Goal: Use online tool/utility: Use online tool/utility

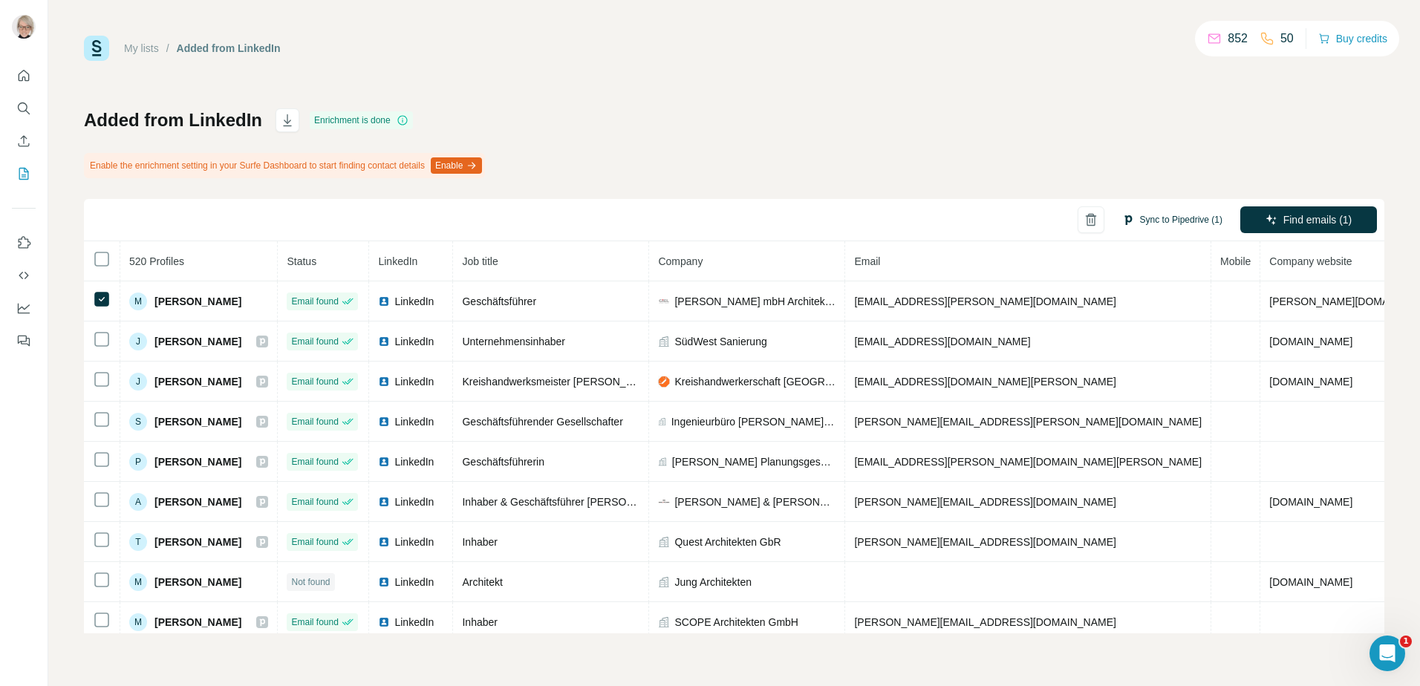
click at [1172, 220] on button "Sync to Pipedrive (1)" at bounding box center [1172, 220] width 121 height 22
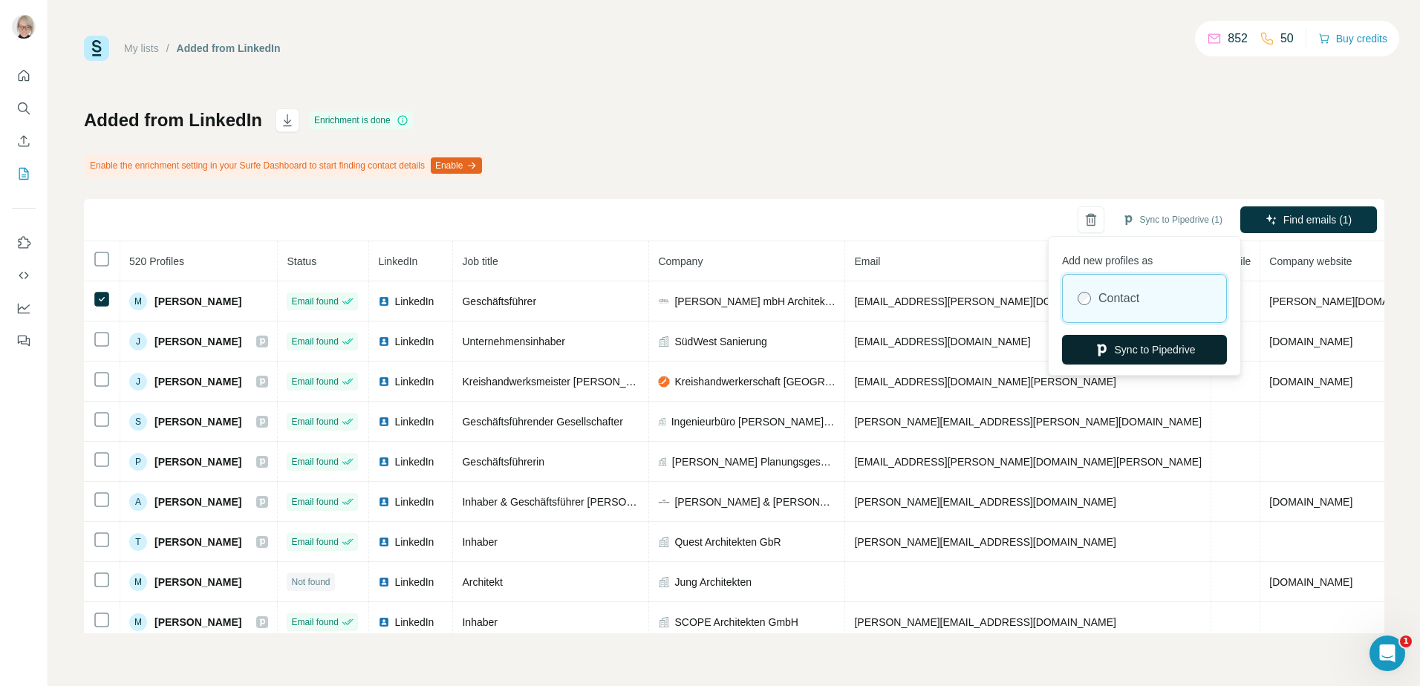
click at [1120, 342] on button "Sync to Pipedrive" at bounding box center [1144, 350] width 165 height 30
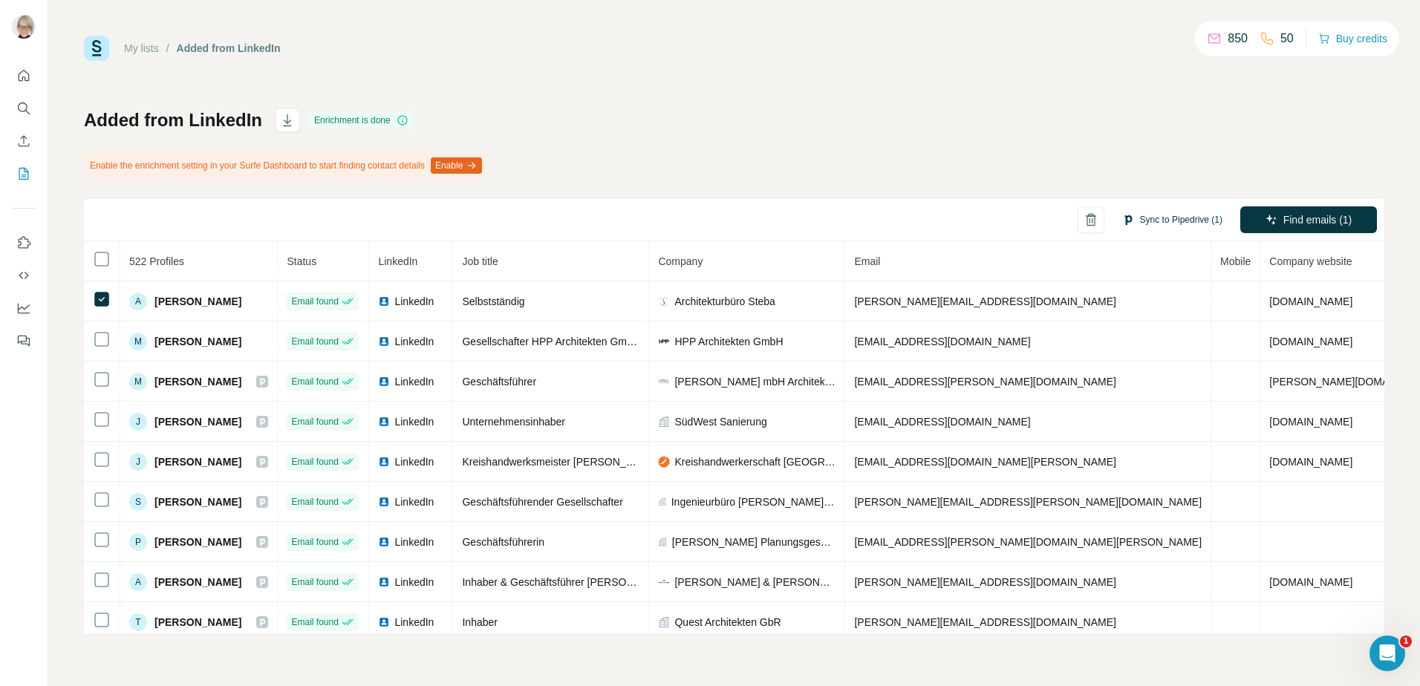
click at [1164, 214] on button "Sync to Pipedrive (1)" at bounding box center [1172, 220] width 121 height 22
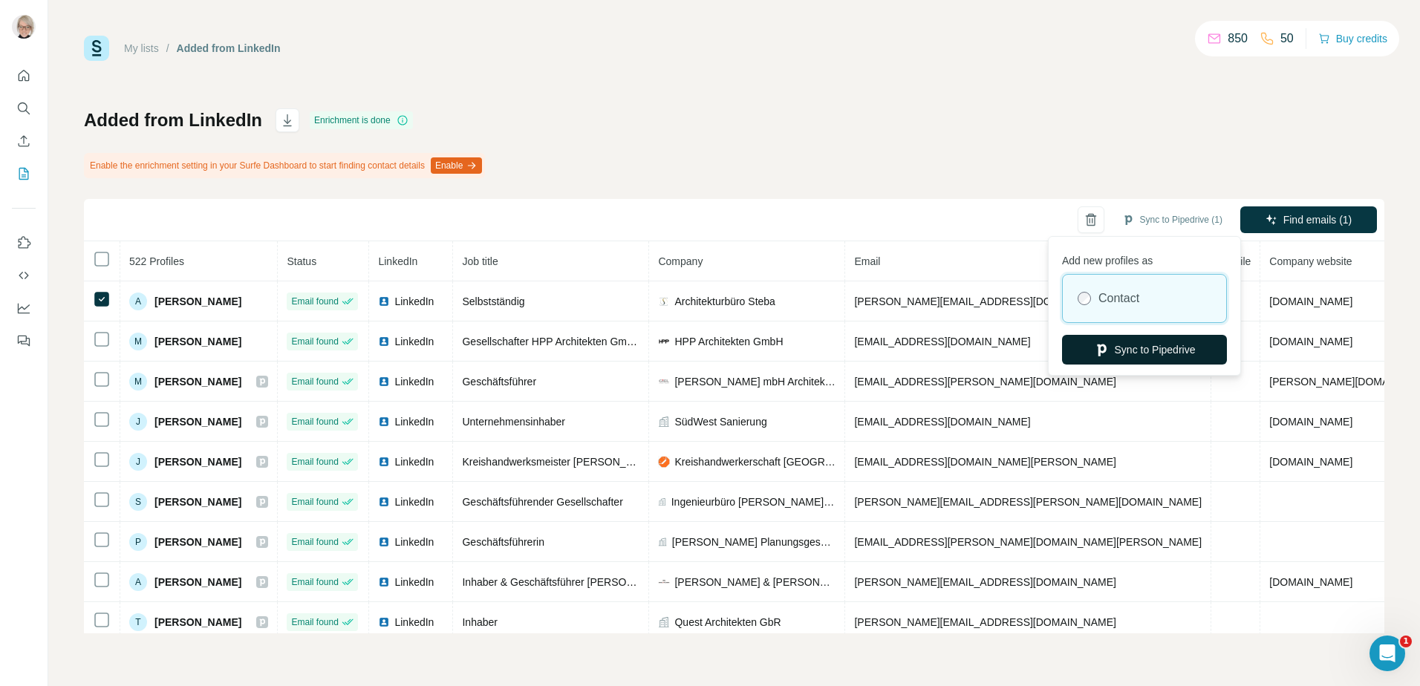
click at [1142, 356] on button "Sync to Pipedrive" at bounding box center [1144, 350] width 165 height 30
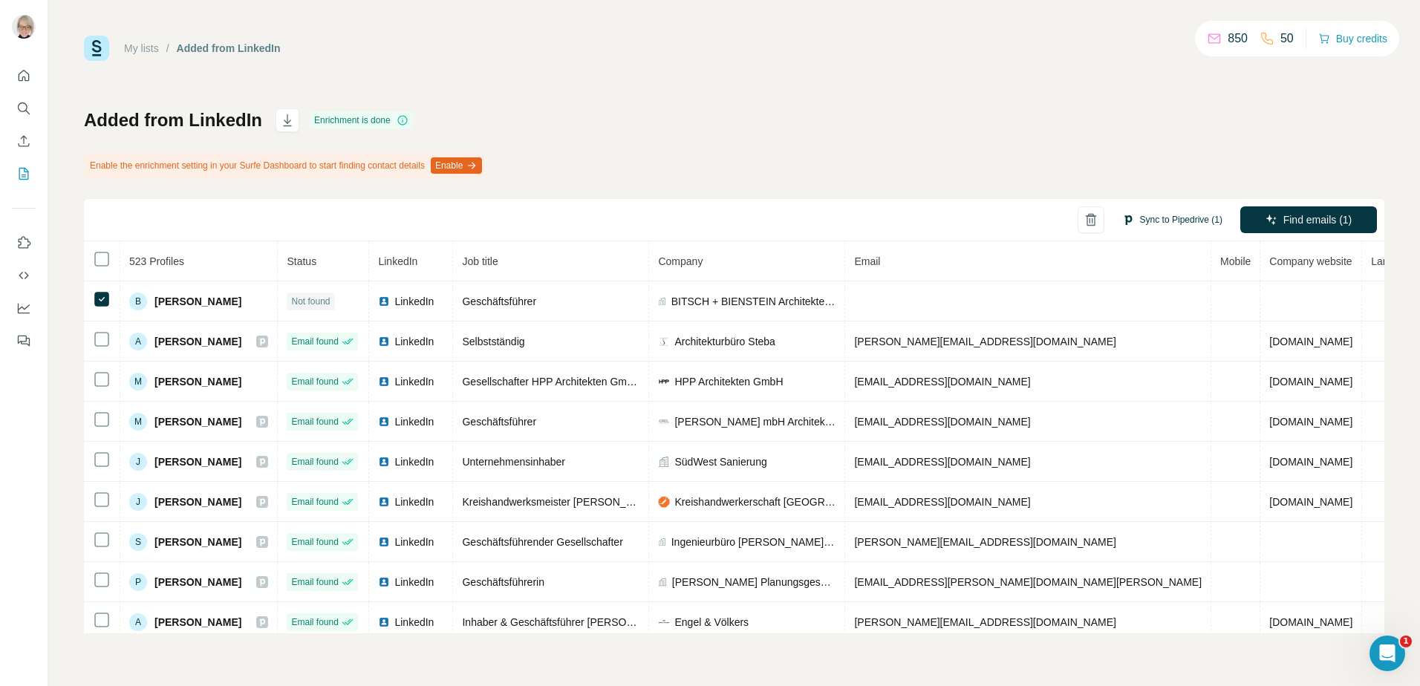
click at [1166, 221] on button "Sync to Pipedrive (1)" at bounding box center [1172, 220] width 121 height 22
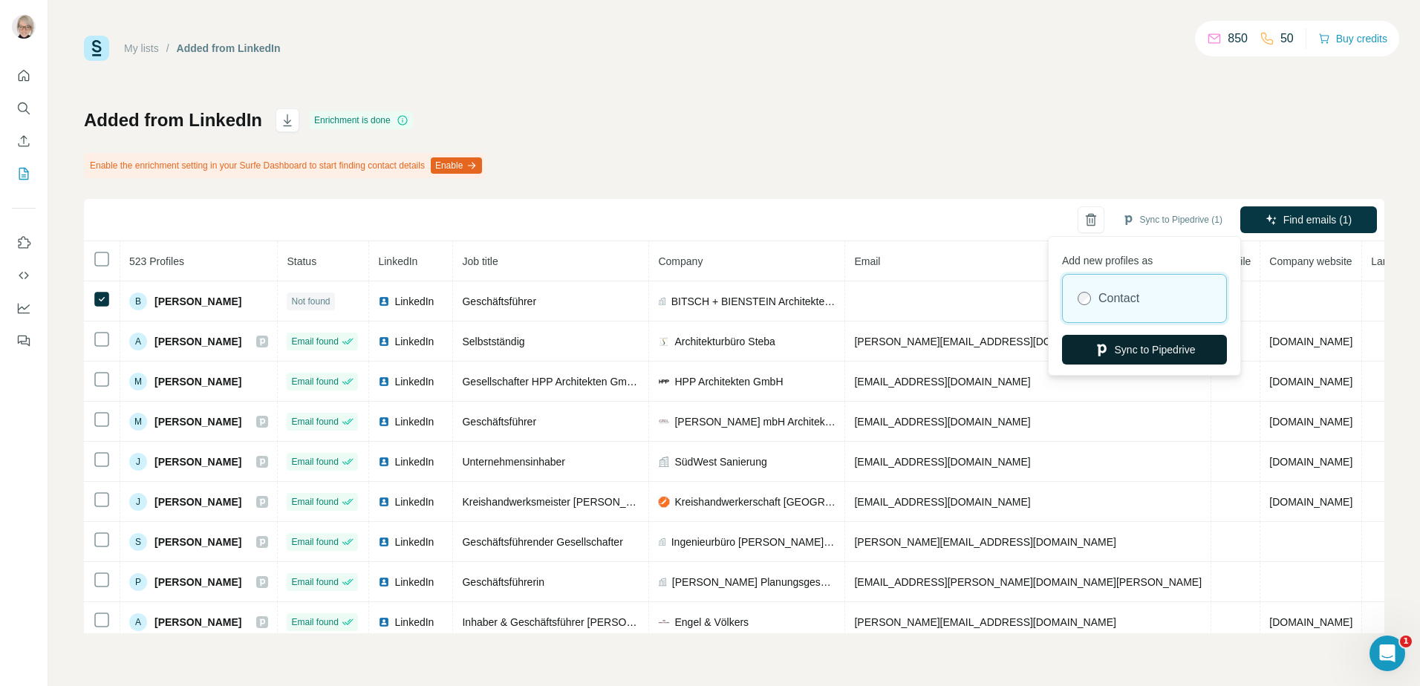
click at [1126, 351] on button "Sync to Pipedrive" at bounding box center [1144, 350] width 165 height 30
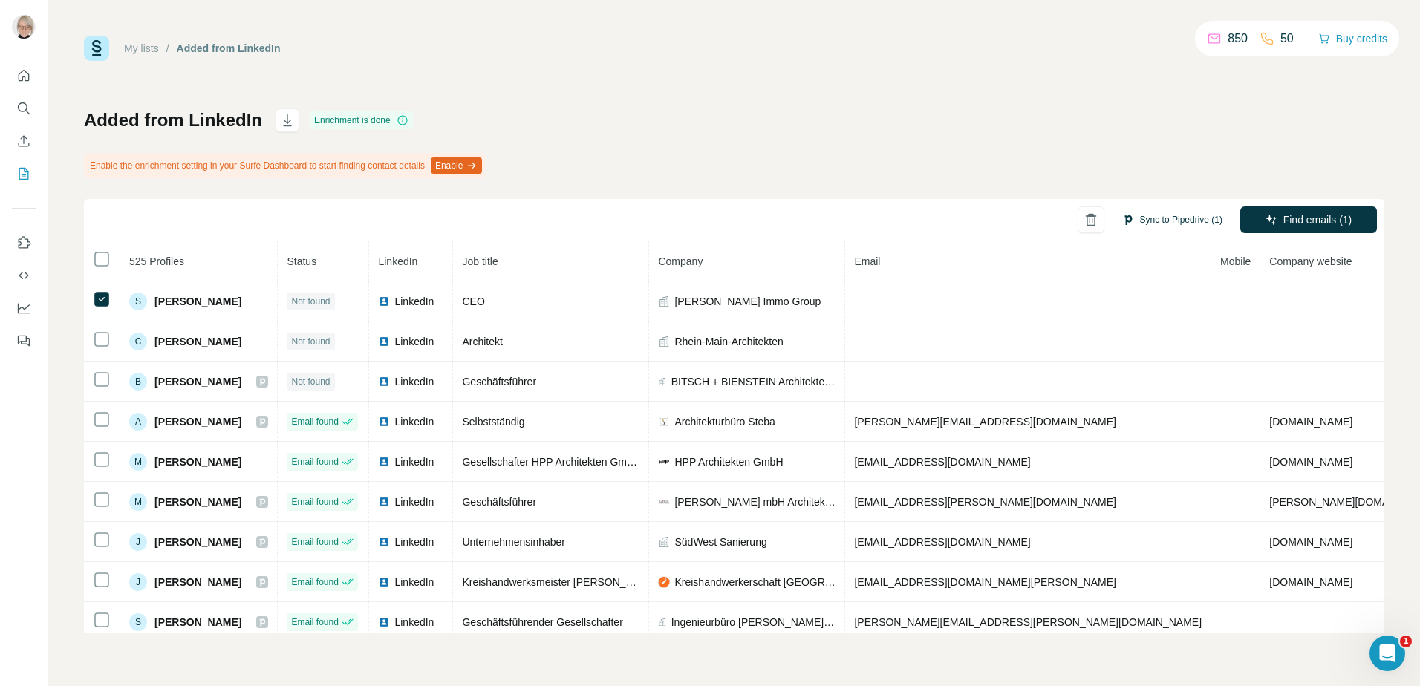
click at [1169, 213] on button "Sync to Pipedrive (1)" at bounding box center [1172, 220] width 121 height 22
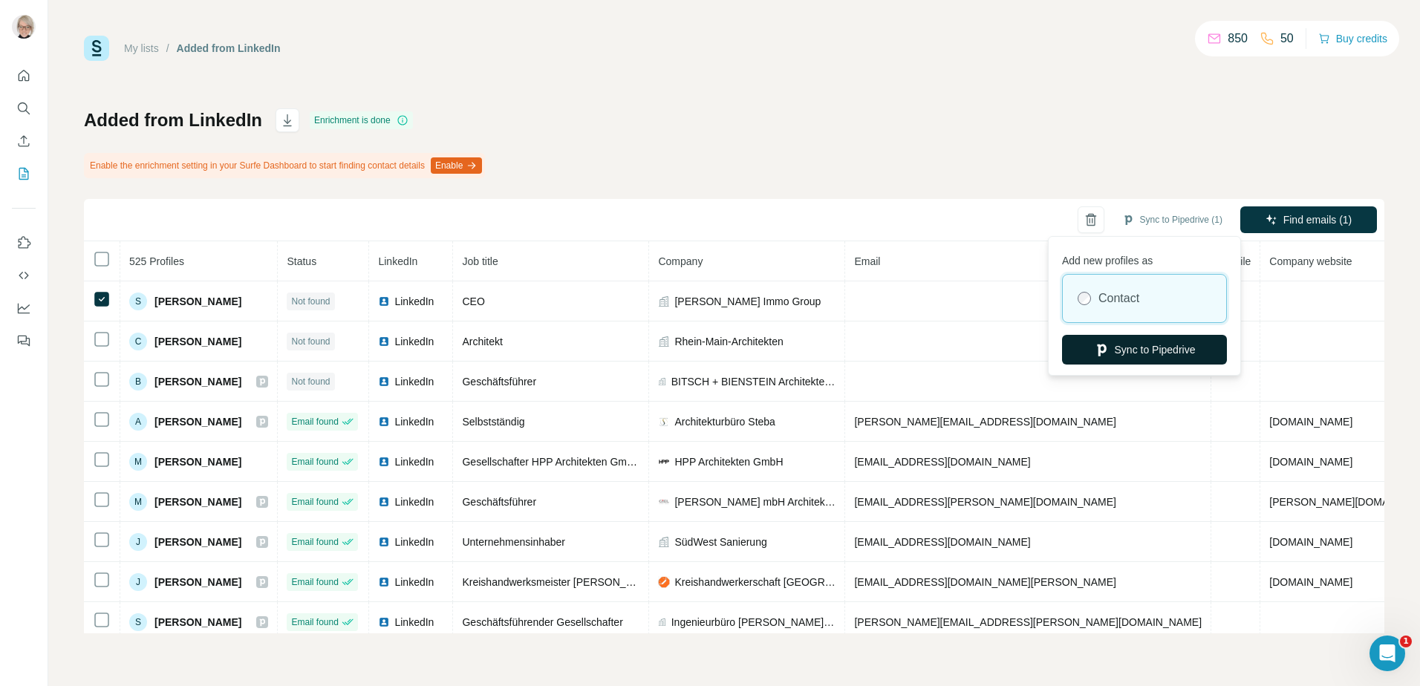
click at [1142, 347] on button "Sync to Pipedrive" at bounding box center [1144, 350] width 165 height 30
